Goal: Task Accomplishment & Management: Complete application form

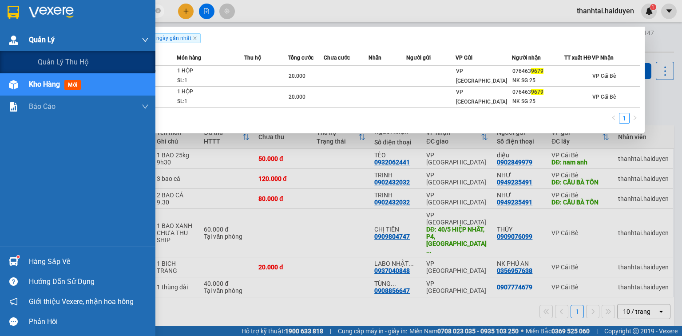
drag, startPoint x: 44, startPoint y: 20, endPoint x: 0, endPoint y: 37, distance: 47.0
click at [0, 36] on section "Kết quả tìm kiếm ( 2 ) Bộ lọc Gửi 3 ngày gần nhất Mã ĐH Trạng thái Món hàng Thu…" at bounding box center [341, 168] width 682 height 336
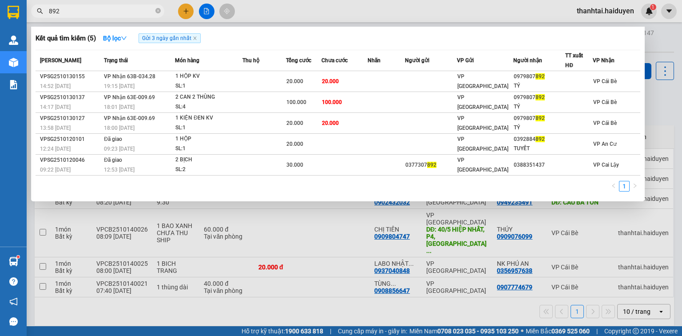
type input "892"
click at [158, 10] on icon "close-circle" at bounding box center [157, 10] width 5 height 5
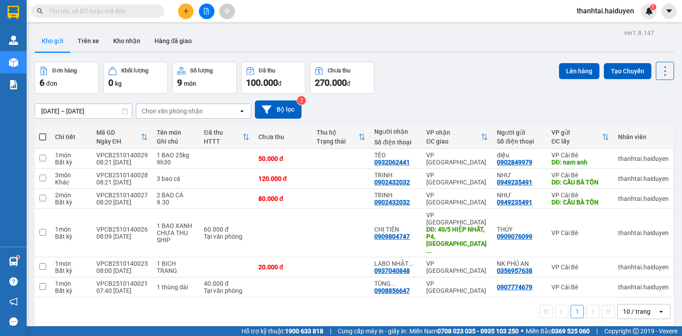
click at [120, 11] on input "text" at bounding box center [101, 11] width 105 height 10
click at [75, 12] on input "text" at bounding box center [101, 11] width 105 height 10
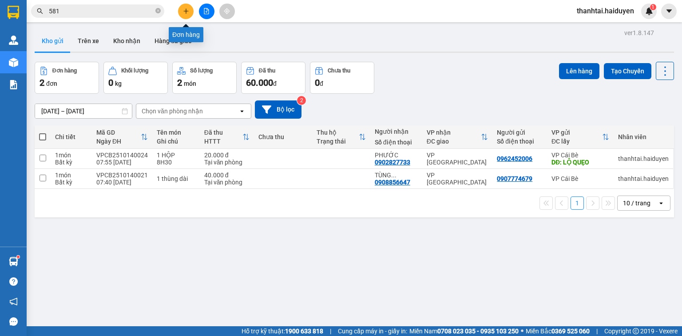
click at [185, 12] on icon "plus" at bounding box center [186, 11] width 6 height 6
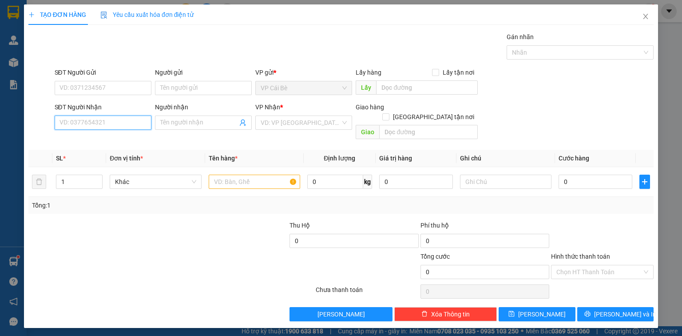
click at [88, 122] on input "SĐT Người Nhận" at bounding box center [103, 122] width 97 height 14
drag, startPoint x: 87, startPoint y: 123, endPoint x: 91, endPoint y: 119, distance: 6.0
click at [89, 121] on input "SĐT Người Nhận" at bounding box center [103, 122] width 97 height 14
click at [111, 142] on div "0798160201 - QUYÊN" at bounding box center [103, 140] width 86 height 10
type input "0798160201"
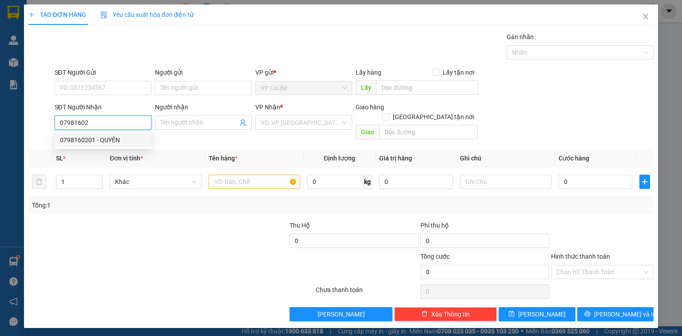
type input "QUYÊN"
type input "60.000"
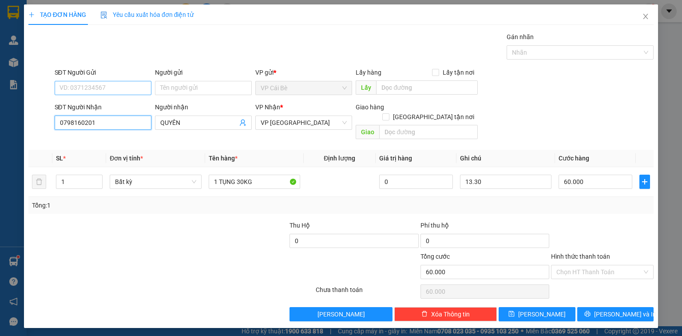
type input "0798160201"
click at [104, 85] on input "SĐT Người Gửi" at bounding box center [103, 88] width 97 height 14
click at [98, 117] on div "0382810249 - [PERSON_NAME]" at bounding box center [103, 120] width 87 height 10
type input "0382810249"
type input "[PERSON_NAME]"
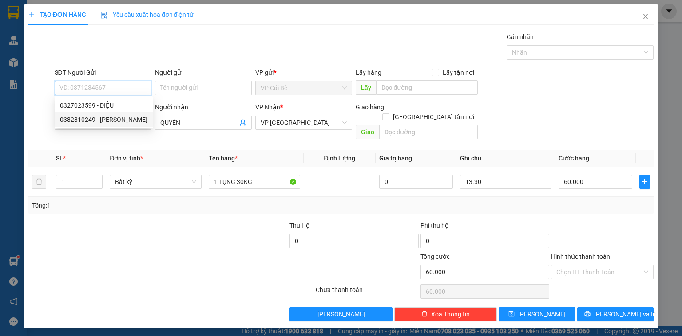
type input "BẾN LÚA"
type input "20.000"
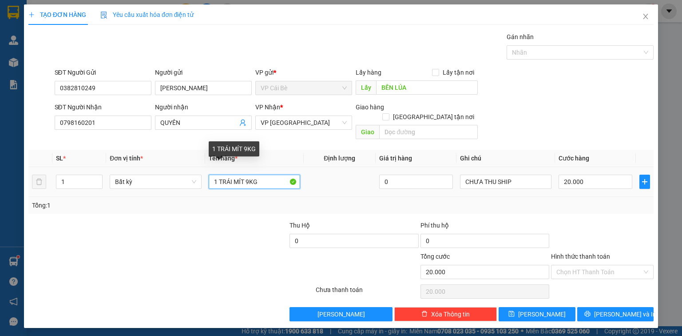
drag, startPoint x: 268, startPoint y: 171, endPoint x: 116, endPoint y: 185, distance: 152.0
click at [123, 185] on tr "1 Bất kỳ 1 TRÁI MÍT 9KG 0 CHƯA THU SHIP 20.000" at bounding box center [340, 182] width 625 height 30
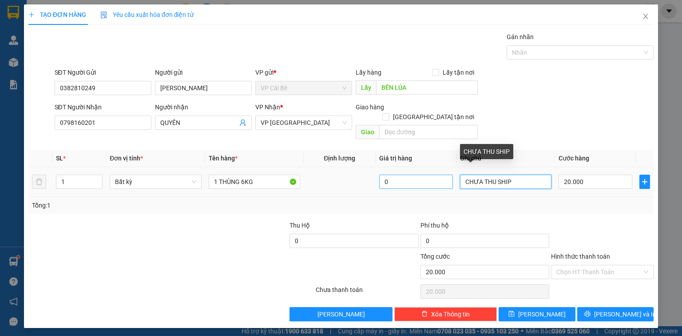
drag, startPoint x: 518, startPoint y: 172, endPoint x: 431, endPoint y: 168, distance: 86.2
click at [437, 168] on tr "1 Bất kỳ 1 THÙNG 6KG 0 CHƯA THU SHIP 20.000" at bounding box center [340, 182] width 625 height 30
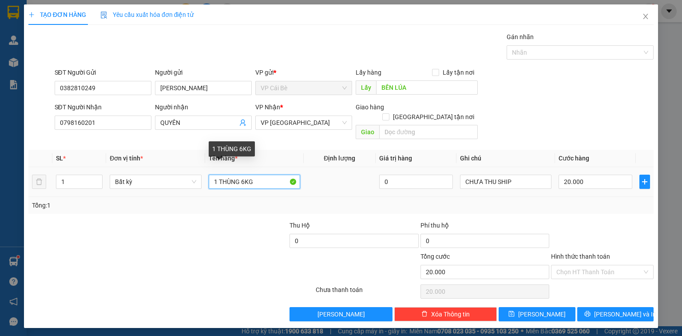
click at [244, 174] on input "1 THÙNG 6KG" at bounding box center [254, 181] width 91 height 14
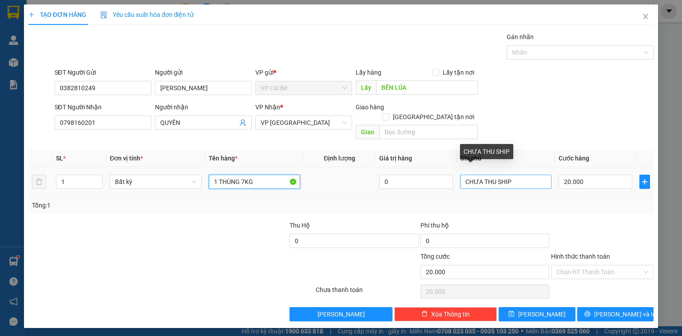
type input "1 THÙNG 7KG"
drag, startPoint x: 520, startPoint y: 173, endPoint x: 389, endPoint y: 183, distance: 131.8
click at [389, 183] on tr "1 Bất kỳ 1 THÙNG 7KG 0 CHƯA THU SHIP 20.000" at bounding box center [340, 182] width 625 height 30
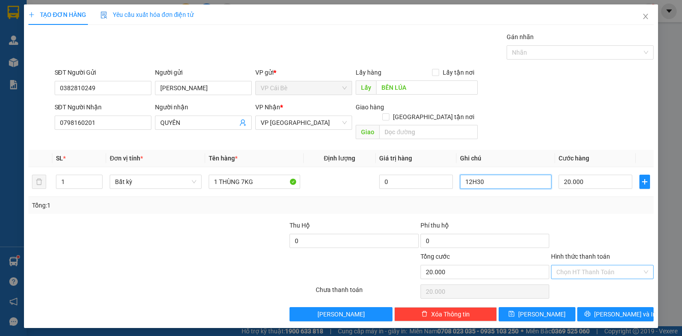
type input "12H30"
click at [578, 265] on input "Hình thức thanh toán" at bounding box center [599, 271] width 86 height 13
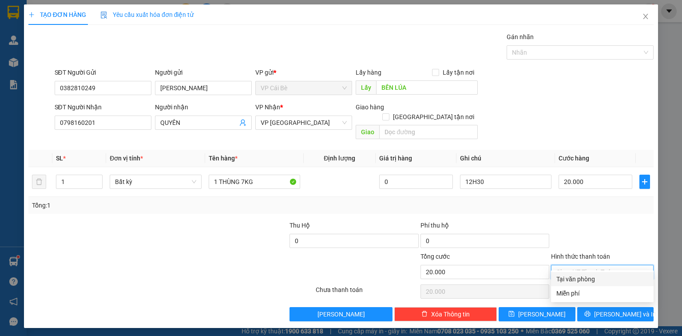
click at [576, 278] on div "Tại văn phòng" at bounding box center [602, 279] width 92 height 10
type input "0"
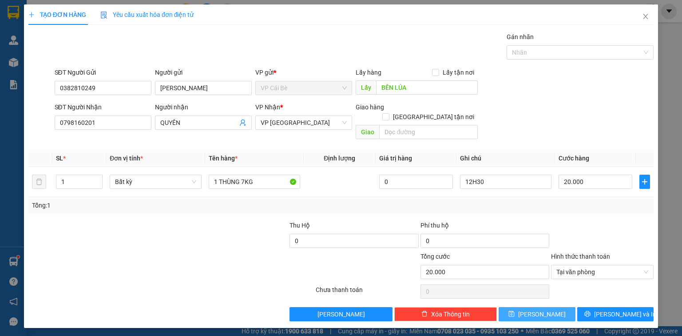
click at [542, 309] on span "[PERSON_NAME]" at bounding box center [541, 314] width 47 height 10
type input "0"
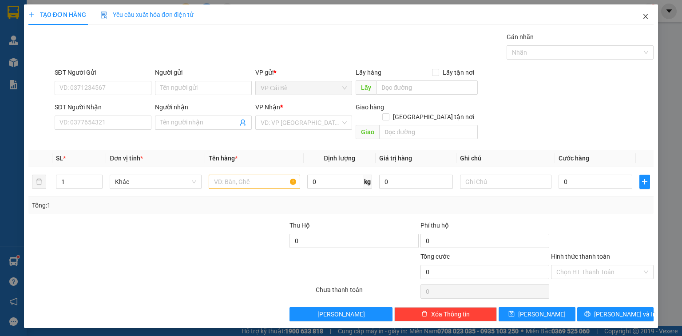
drag, startPoint x: 646, startPoint y: 16, endPoint x: 559, endPoint y: 22, distance: 87.7
click at [646, 15] on icon "close" at bounding box center [645, 16] width 5 height 5
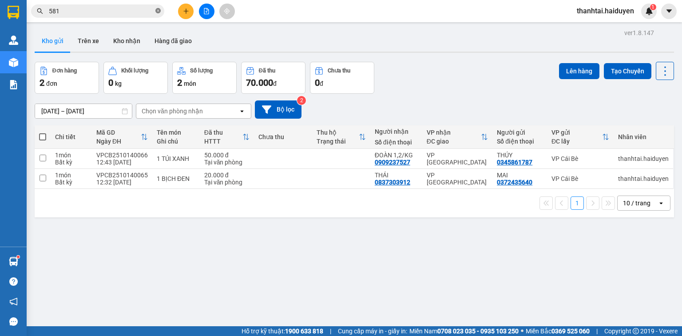
click at [158, 9] on icon "close-circle" at bounding box center [157, 10] width 5 height 5
click at [85, 10] on input "text" at bounding box center [101, 11] width 105 height 10
click at [135, 11] on input "text" at bounding box center [101, 11] width 105 height 10
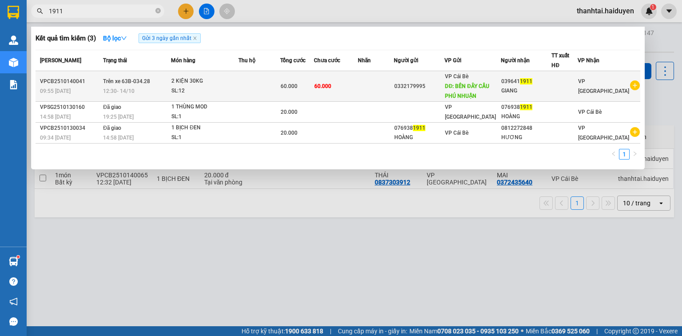
type input "1911"
click at [249, 82] on td at bounding box center [259, 86] width 42 height 31
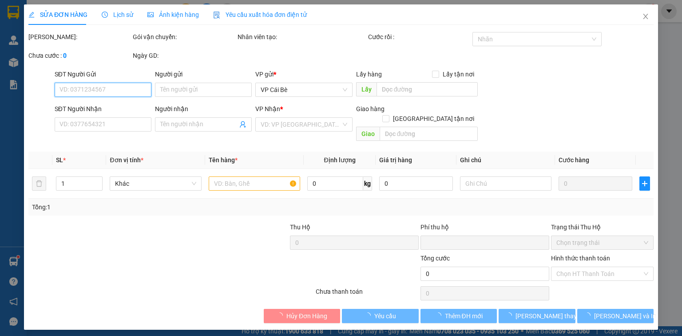
type input "0332179995"
type input "BÊN ĐÂY CẦU PHÚ NHUẬN"
type input "0396411911"
type input "GIANG"
type input "0"
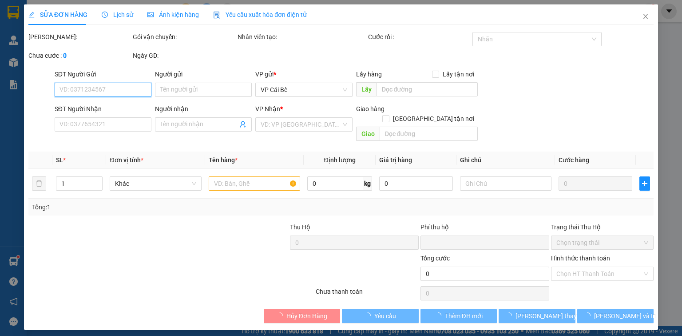
type input "60.000"
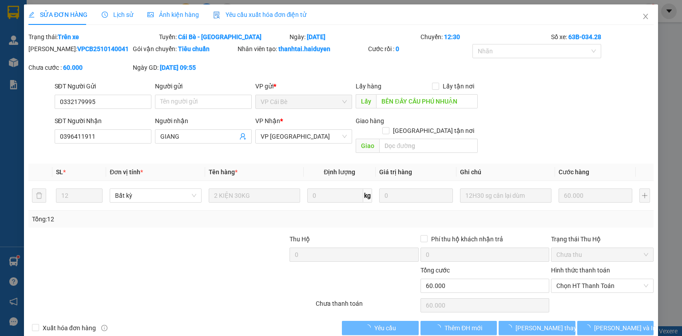
click at [116, 14] on span "Lịch sử" at bounding box center [118, 14] width 32 height 7
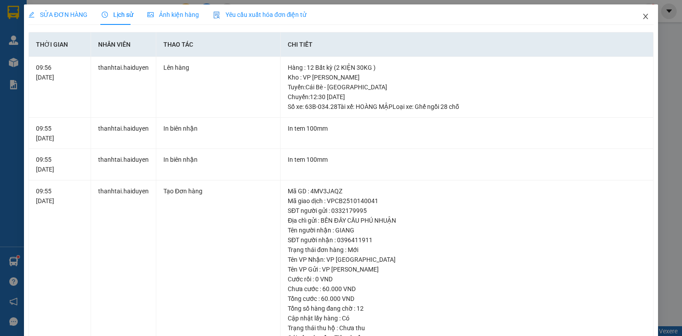
click at [643, 14] on icon "close" at bounding box center [645, 16] width 7 height 7
